Goal: Information Seeking & Learning: Learn about a topic

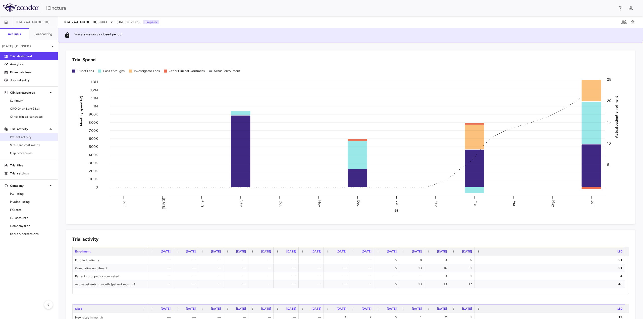
click at [33, 140] on link "Patient activity" at bounding box center [29, 137] width 58 height 8
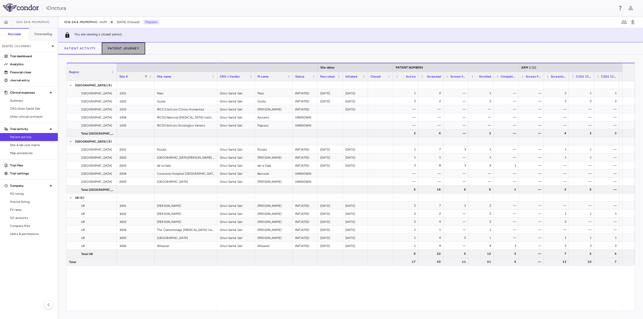
click at [131, 48] on button "Patient Journey" at bounding box center [123, 48] width 43 height 12
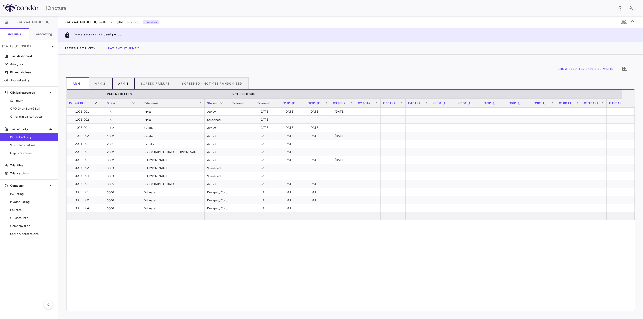
click at [117, 84] on button "Arm 3" at bounding box center [123, 83] width 23 height 12
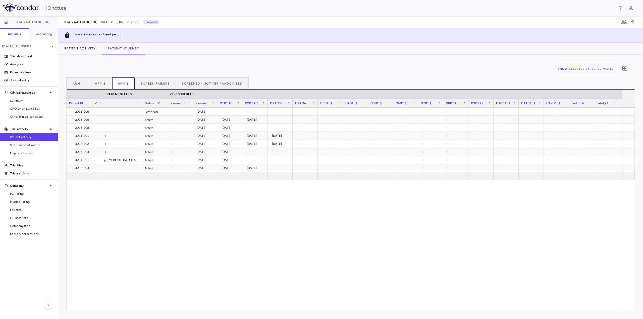
scroll to position [0, 88]
